Goal: Contribute content: Add original content to the website for others to see

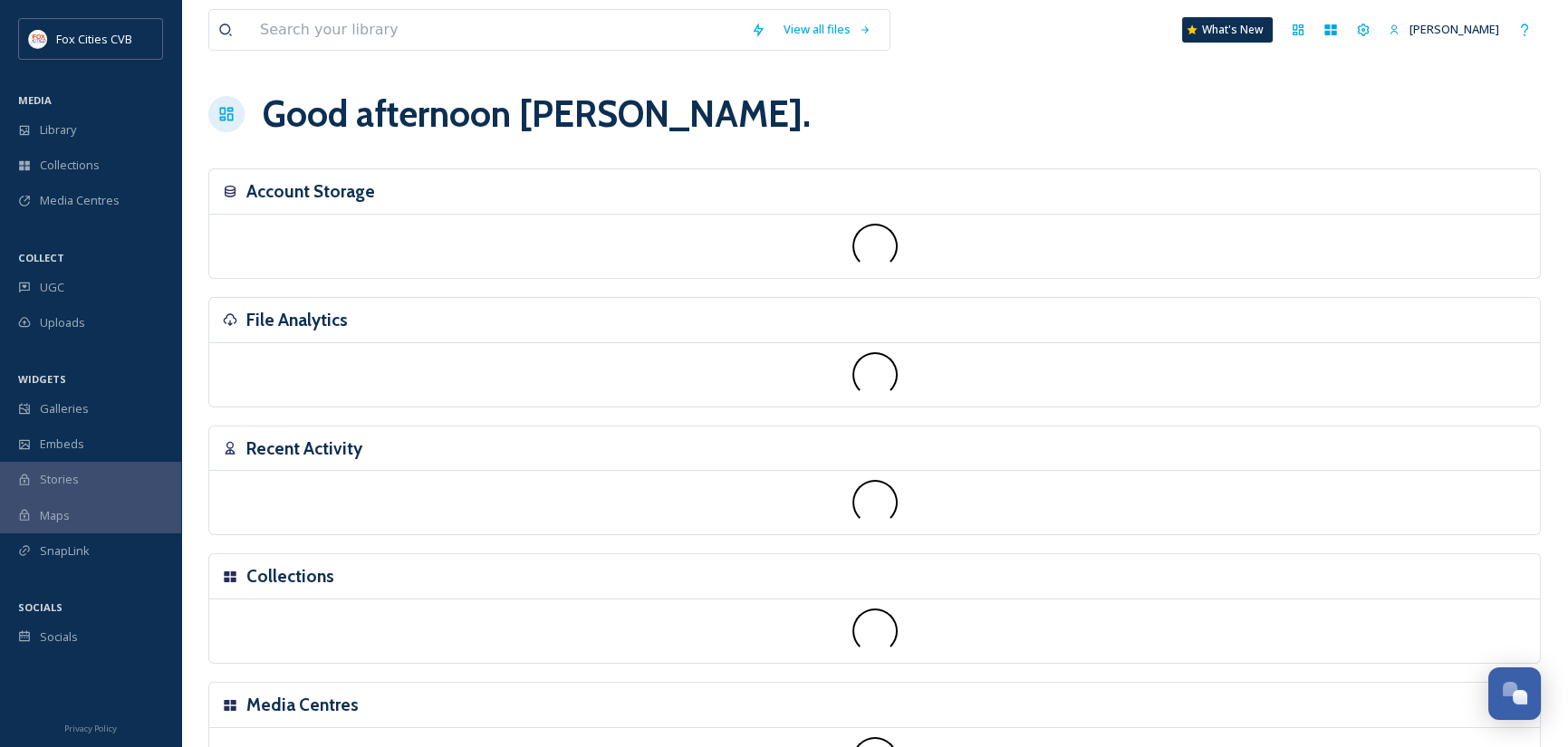
scroll to position [1257, 0]
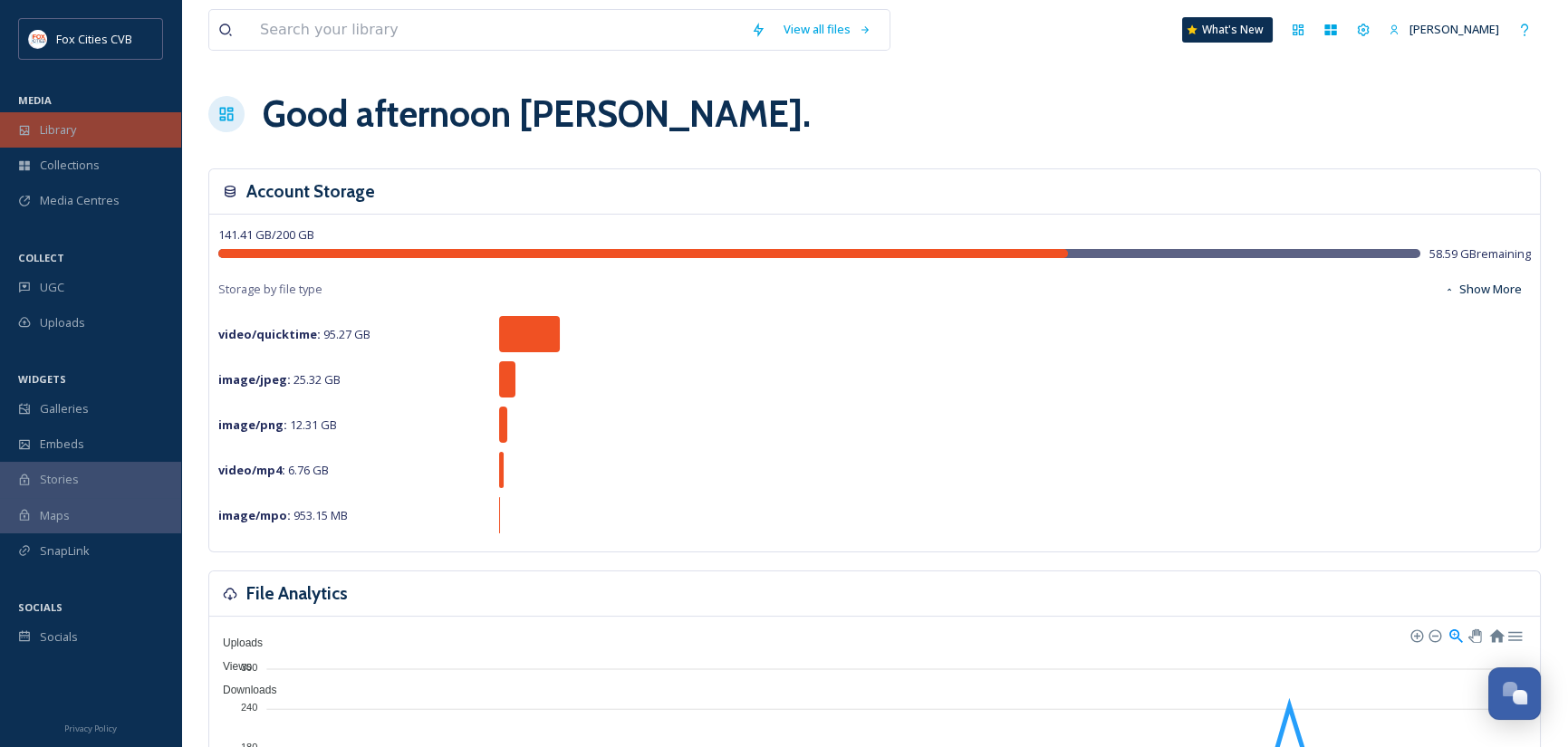
click at [74, 123] on span "Library" at bounding box center [57, 130] width 36 height 18
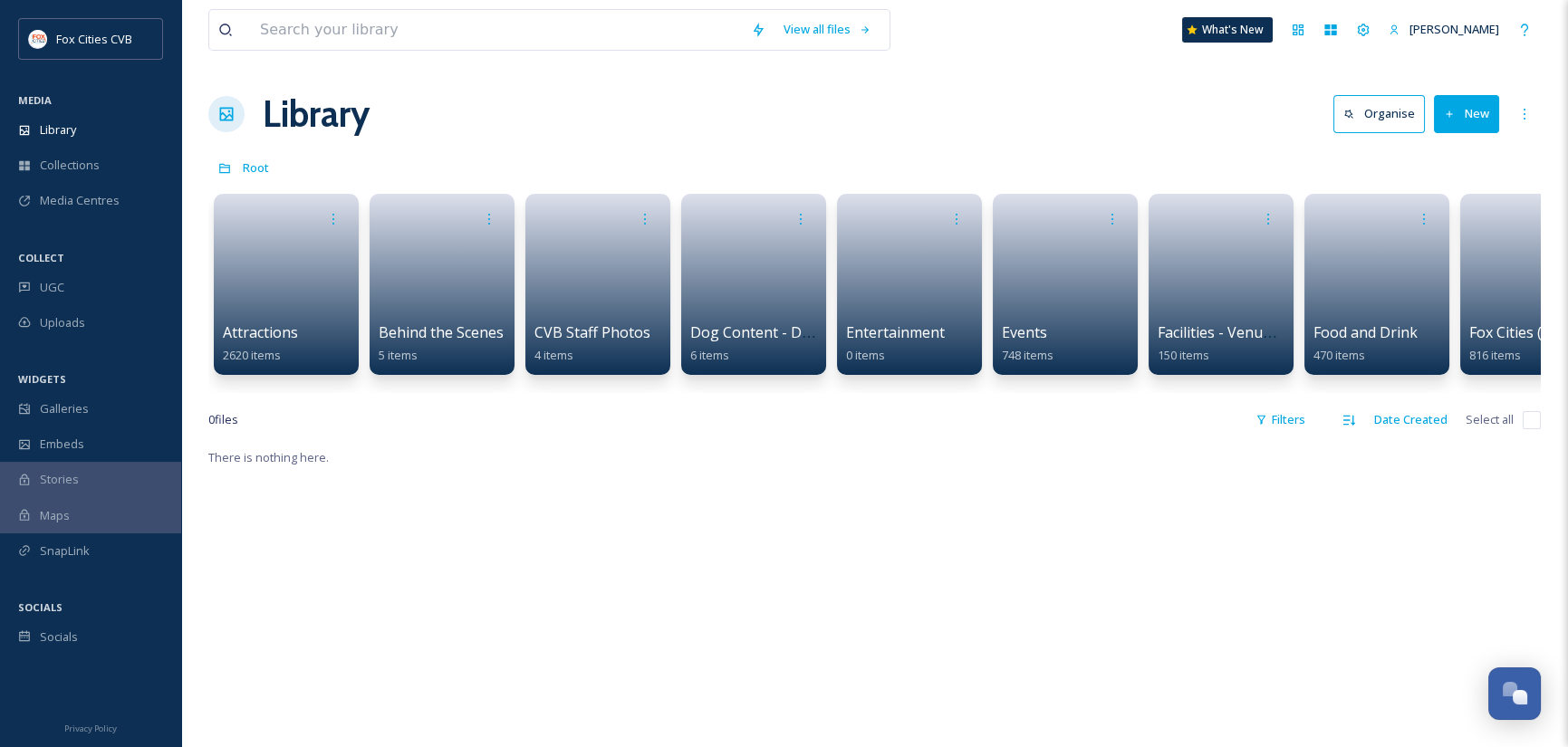
click at [1477, 123] on button "New" at bounding box center [1466, 114] width 65 height 37
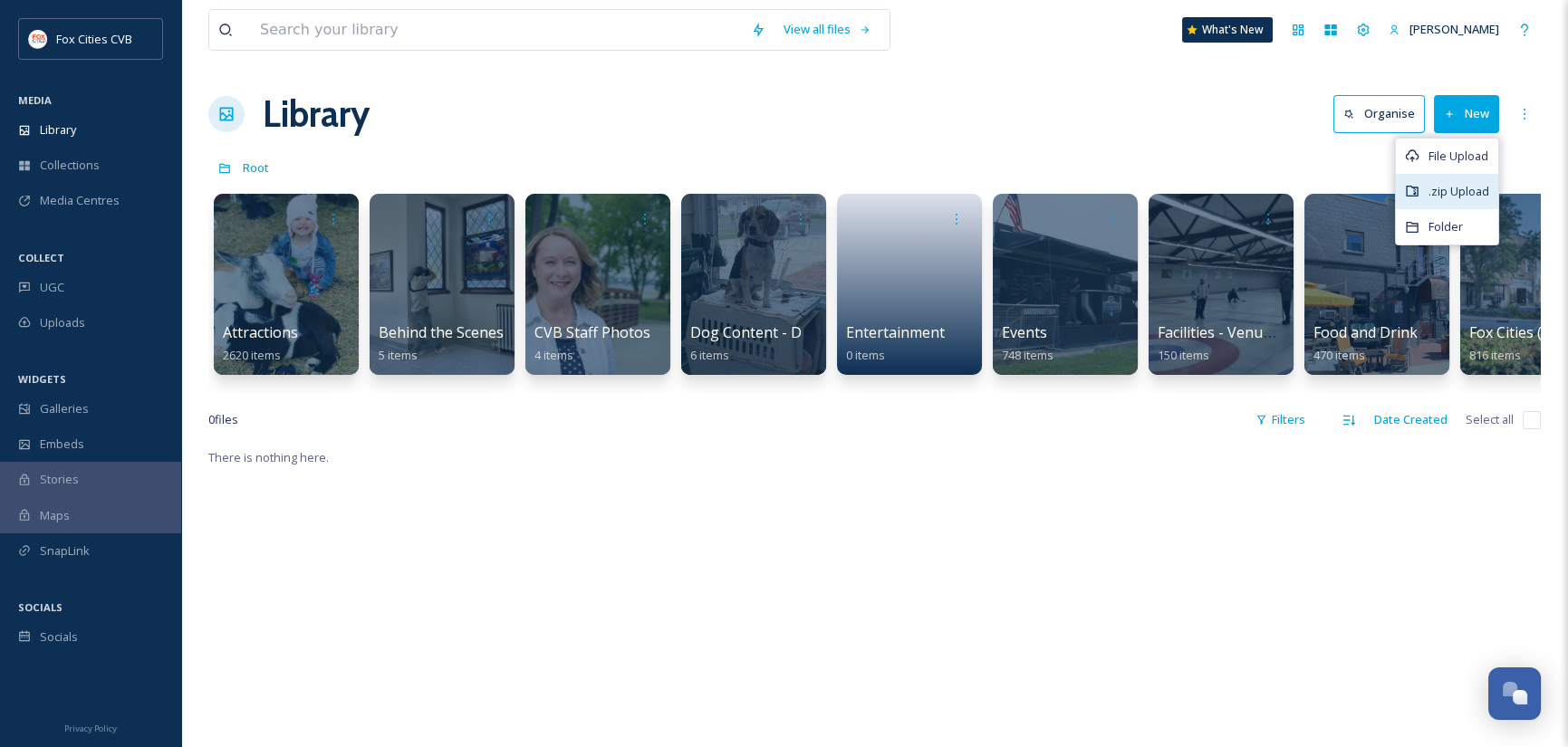
click at [1454, 191] on span ".zip Upload" at bounding box center [1459, 192] width 61 height 18
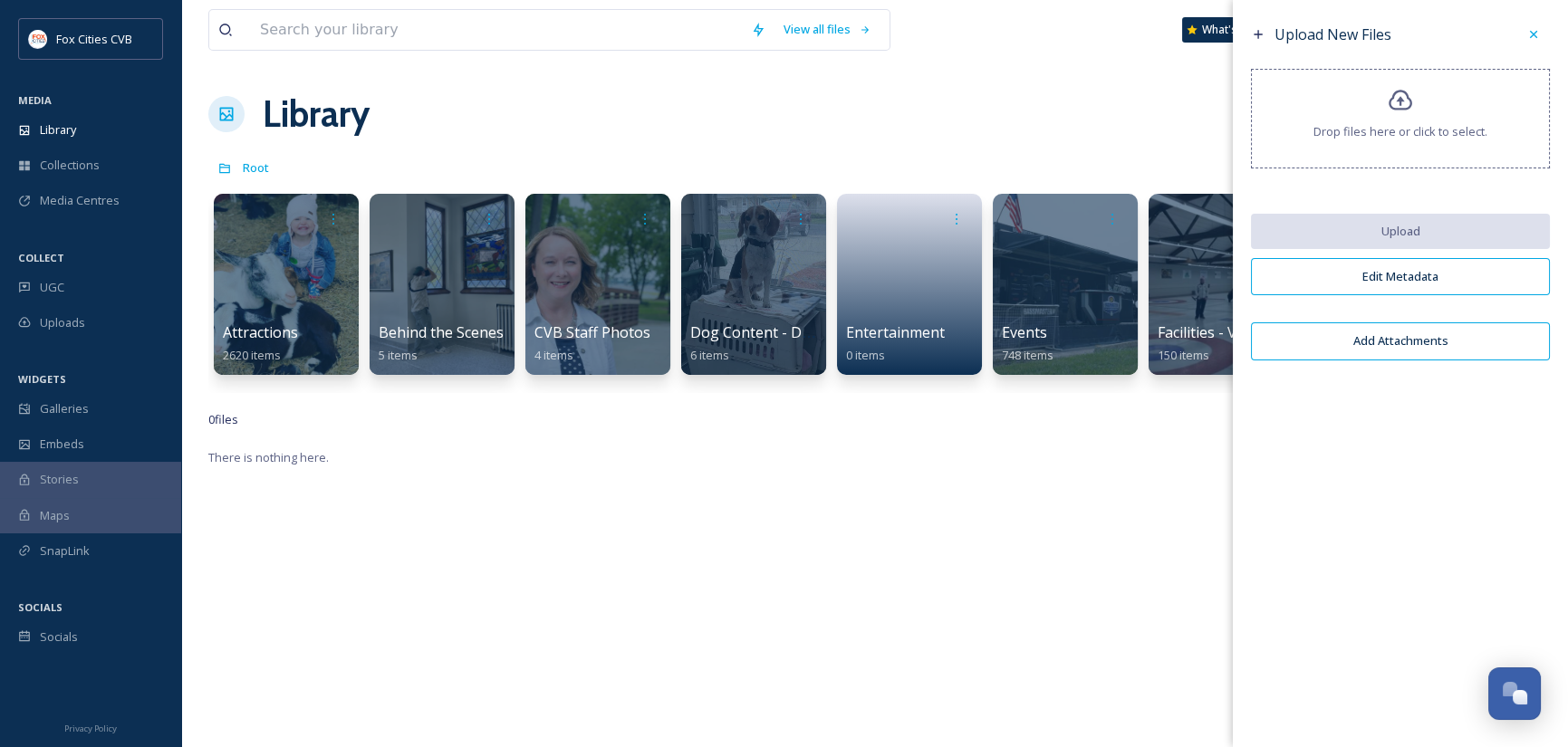
click at [1432, 146] on div "Drop files here or click to select." at bounding box center [1400, 118] width 299 height 100
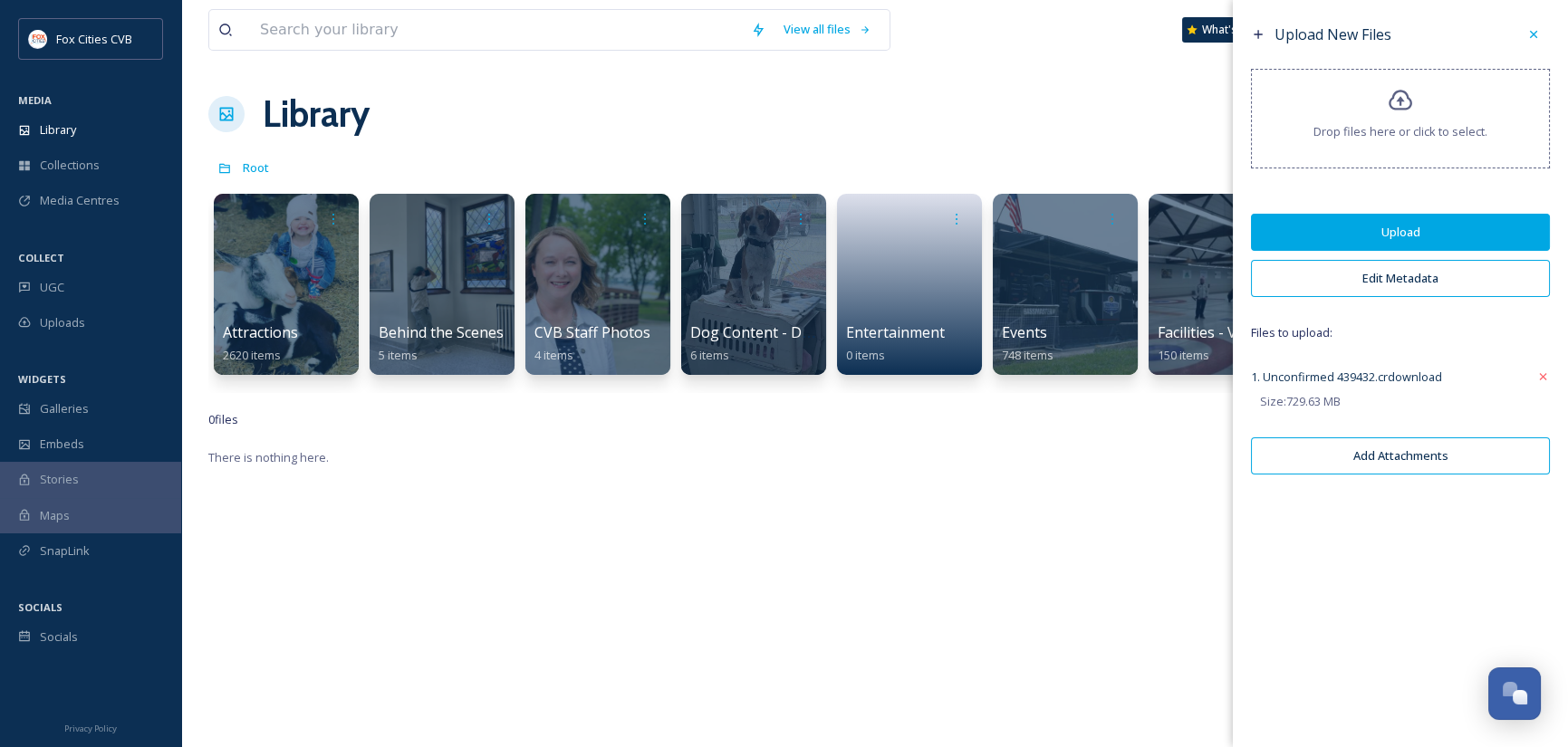
click at [1419, 281] on button "Edit Metadata" at bounding box center [1400, 279] width 299 height 37
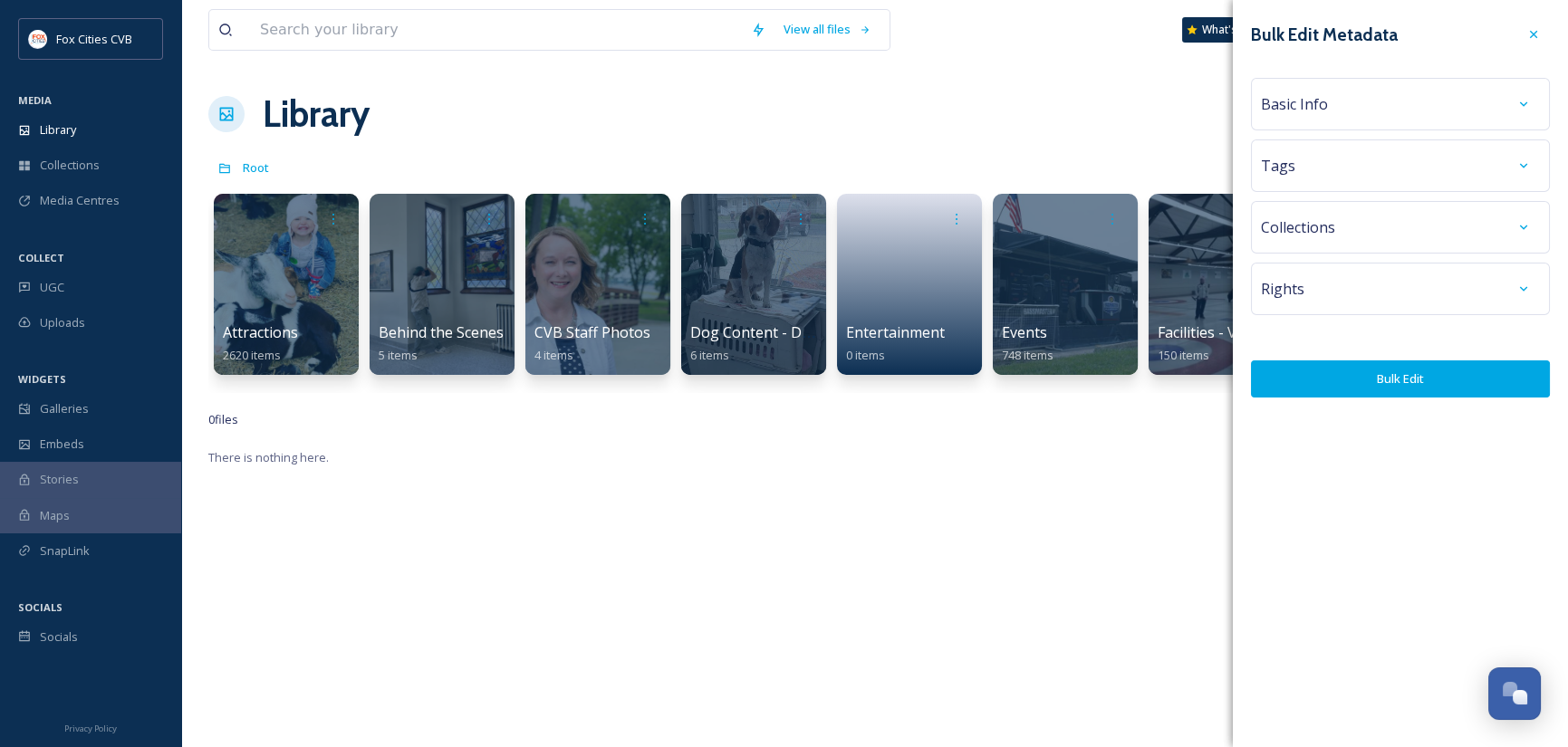
click at [1359, 106] on div "Basic Info" at bounding box center [1400, 104] width 279 height 32
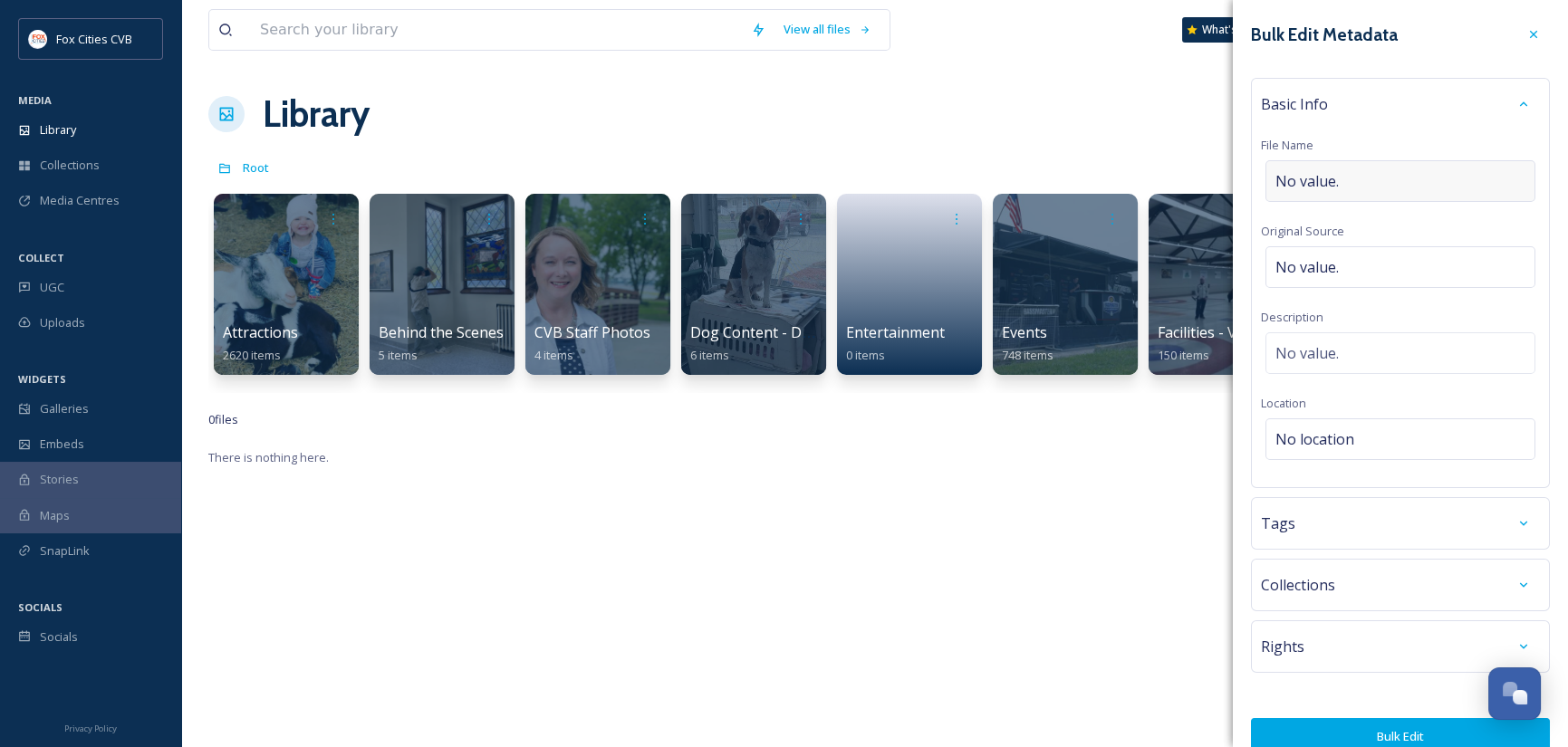
click at [1363, 178] on div "No value." at bounding box center [1400, 181] width 270 height 42
type input "Octoberfest 2025"
click at [1425, 718] on button "Bulk Edit" at bounding box center [1400, 732] width 299 height 37
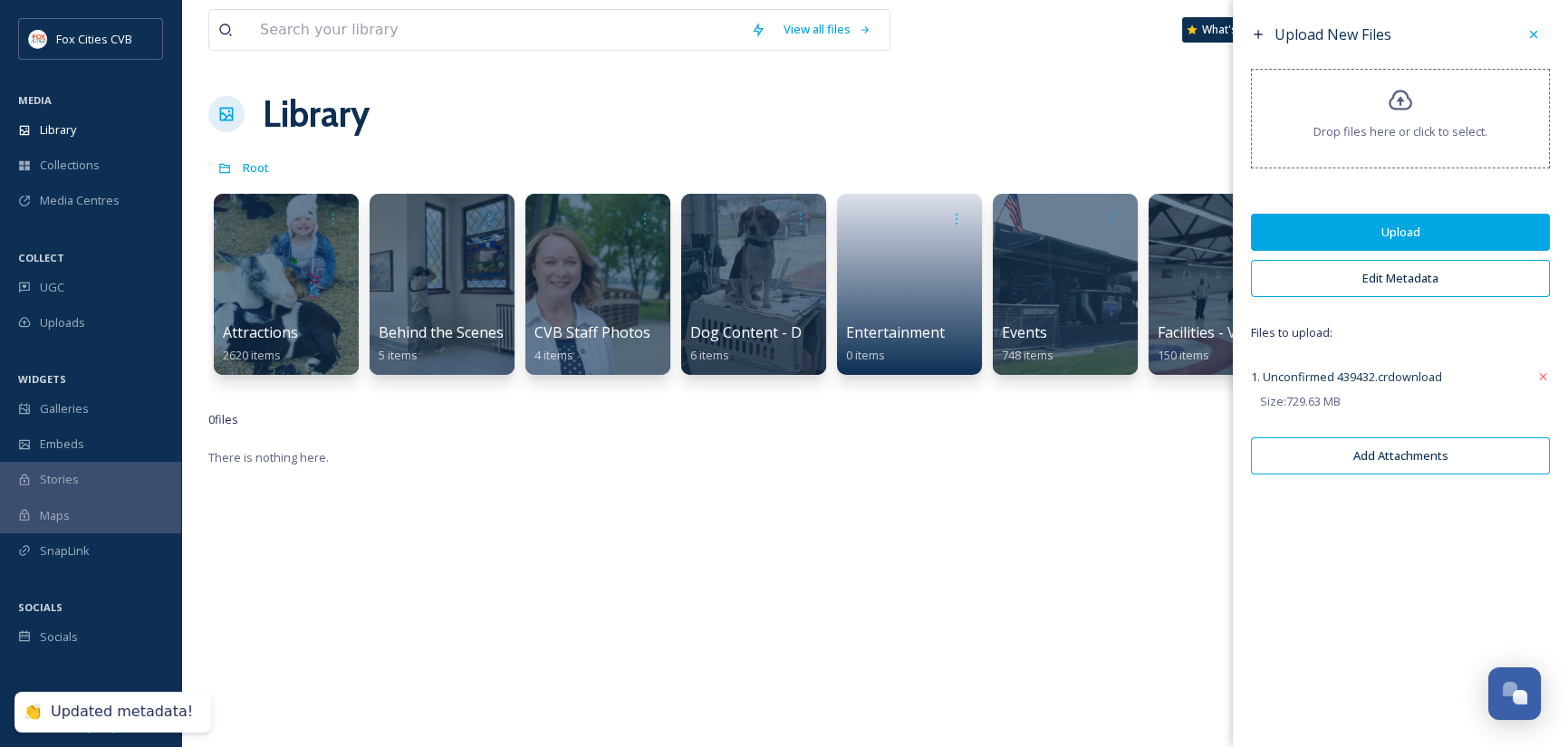
click at [1392, 459] on button "Add Attachments" at bounding box center [1400, 456] width 299 height 37
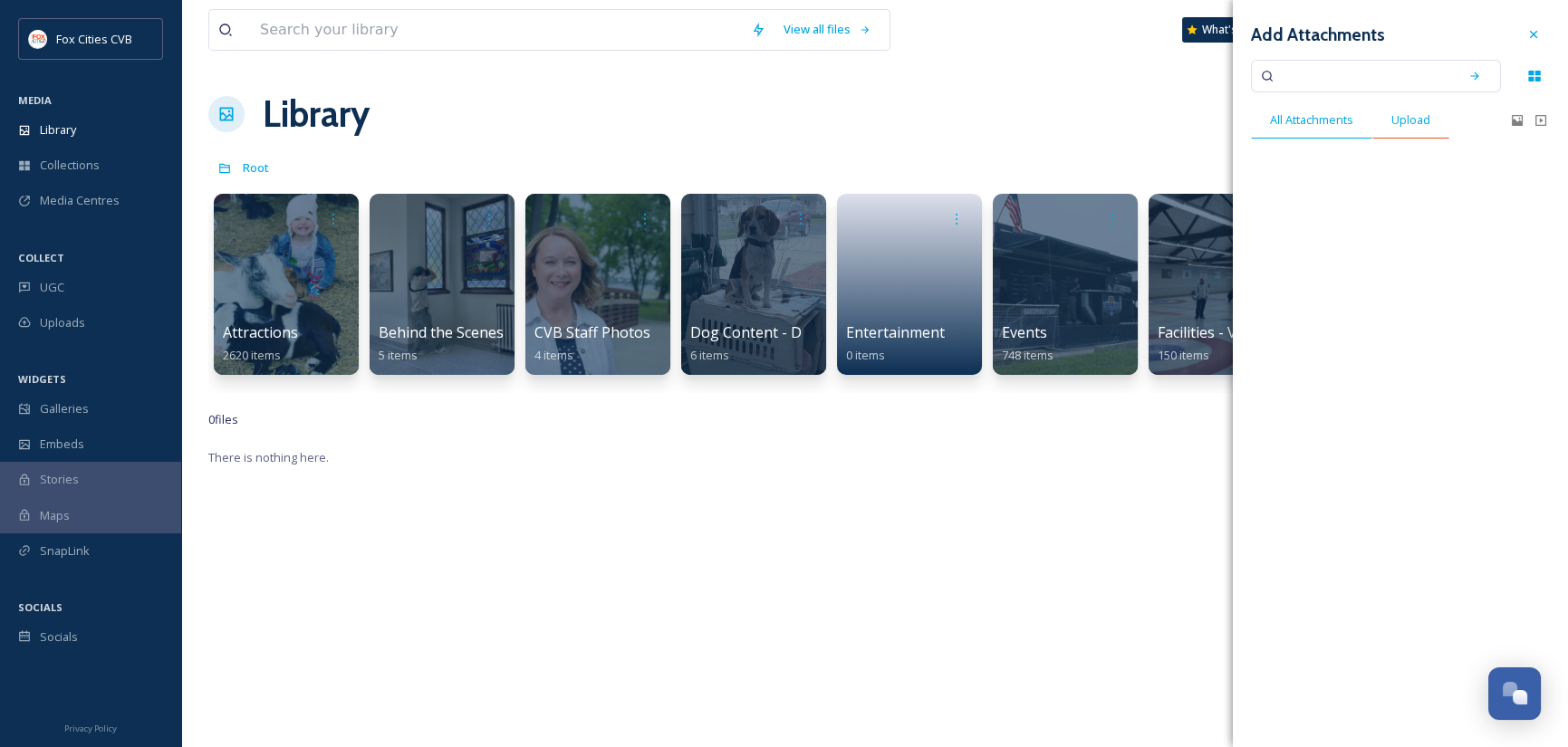
click at [1411, 121] on span "Upload" at bounding box center [1411, 119] width 39 height 18
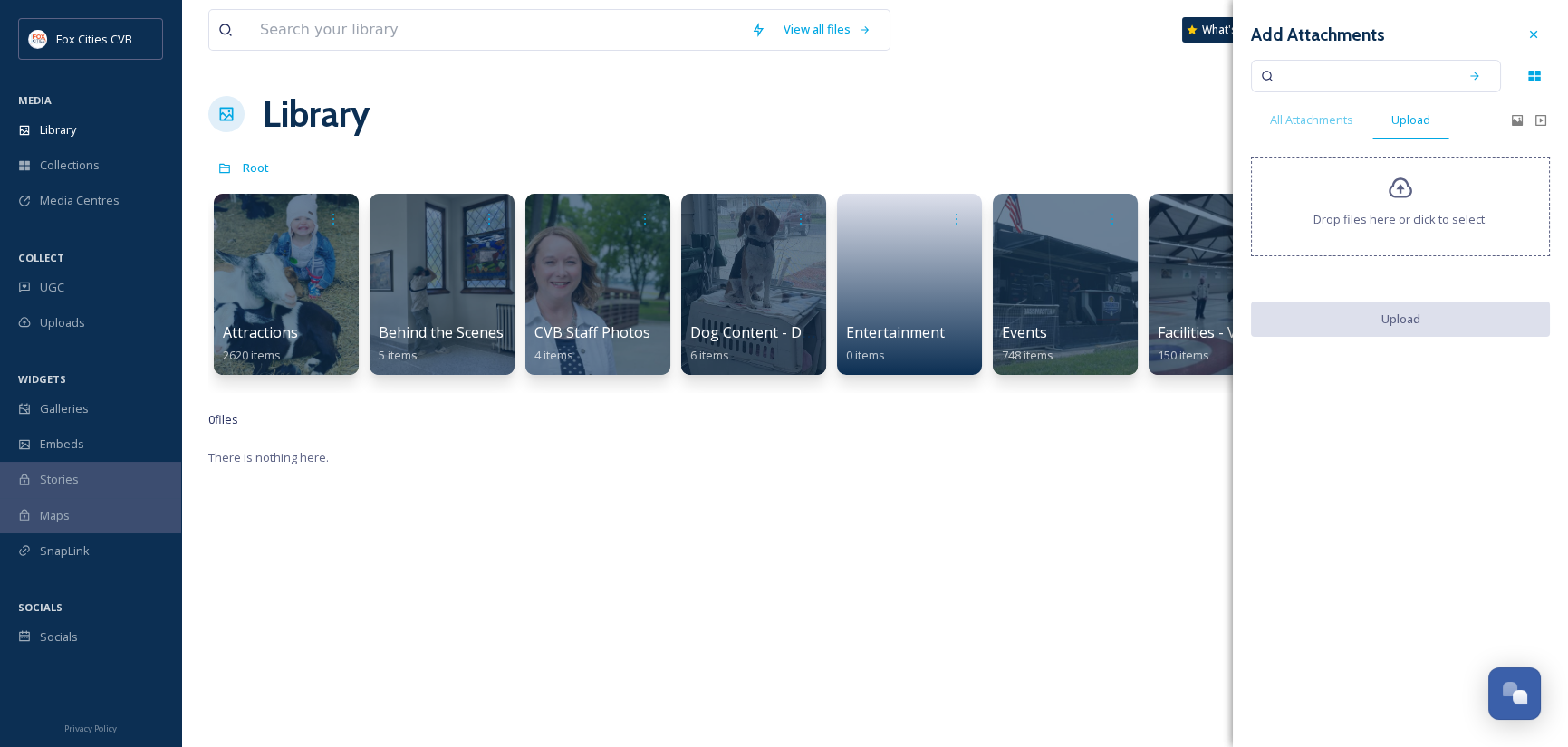
click at [1400, 216] on span "Drop files here or click to select." at bounding box center [1400, 219] width 174 height 18
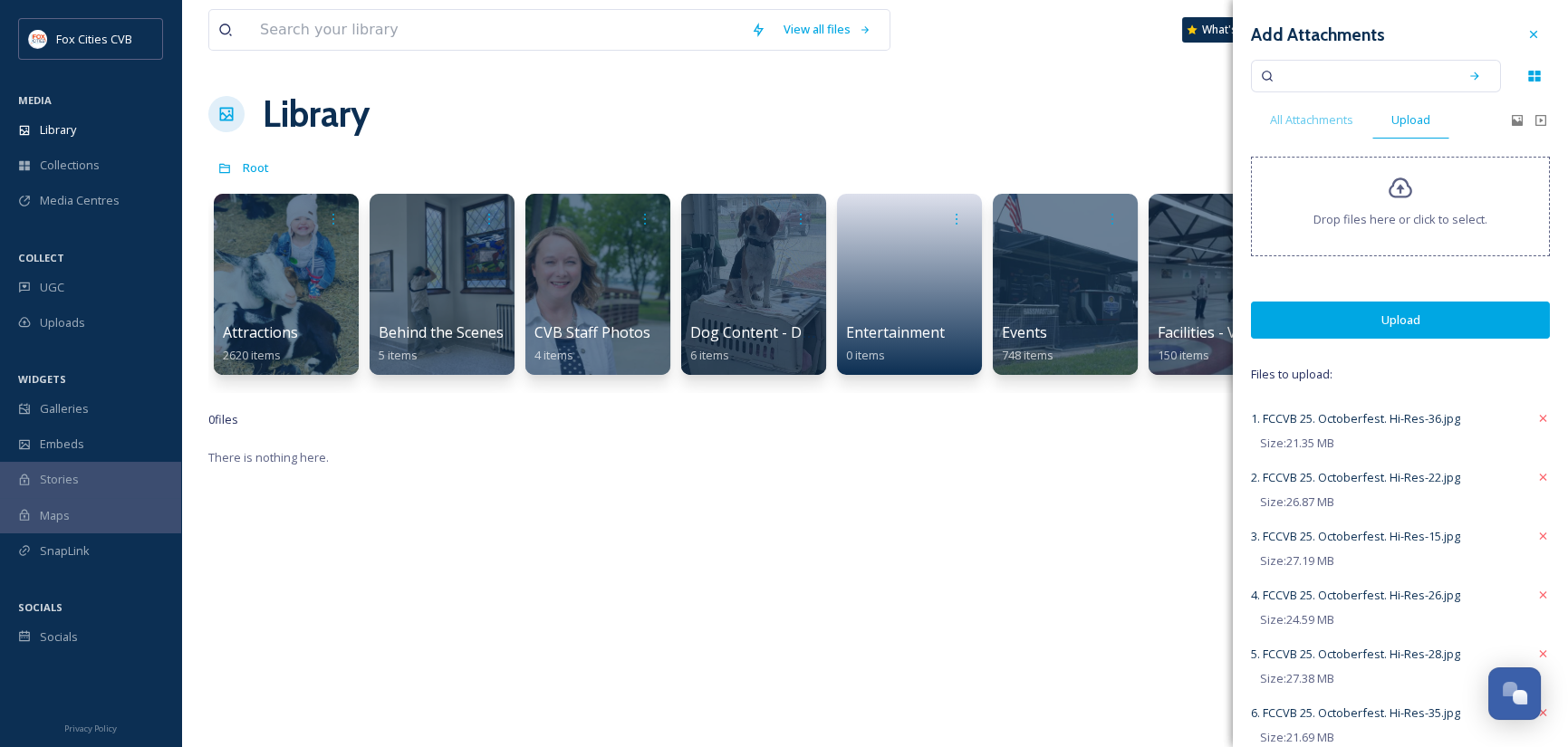
click at [1349, 327] on button "Upload" at bounding box center [1400, 320] width 299 height 37
